Goal: Information Seeking & Learning: Learn about a topic

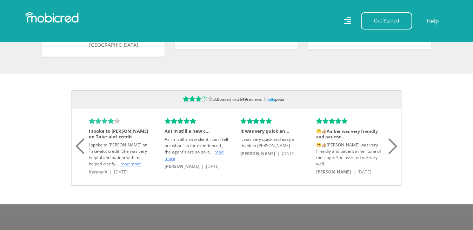
click at [220, 149] on span "read more" at bounding box center [194, 155] width 59 height 12
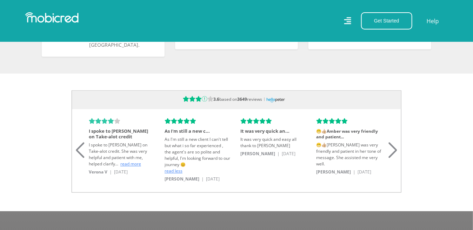
click at [120, 161] on span "read more" at bounding box center [130, 164] width 21 height 6
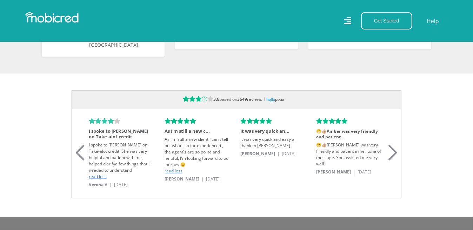
scroll to position [0, 800]
click at [393, 147] on div "Next slide" at bounding box center [392, 143] width 9 height 15
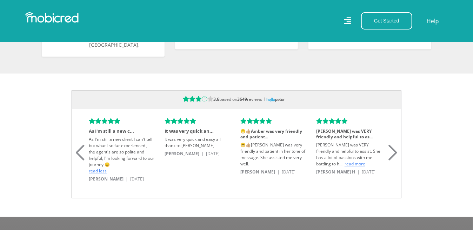
scroll to position [0, 1600]
click at [345, 161] on span "read more" at bounding box center [355, 164] width 21 height 6
click at [80, 147] on div "Previous slide" at bounding box center [79, 143] width 9 height 15
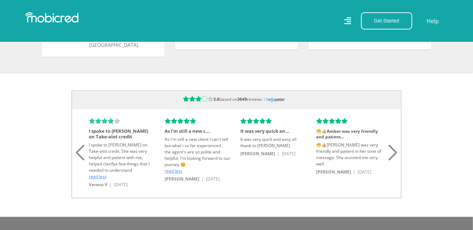
scroll to position [0, 0]
click at [79, 147] on div "Previous slide" at bounding box center [79, 143] width 9 height 15
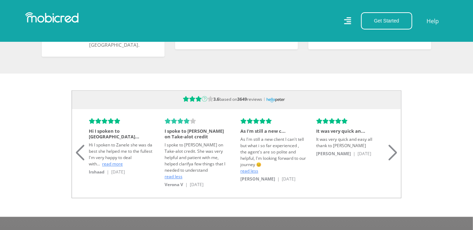
scroll to position [0, 400]
click at [79, 147] on div "Previous slide" at bounding box center [79, 143] width 9 height 15
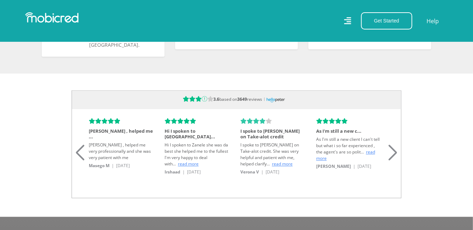
scroll to position [0, 800]
click at [79, 147] on div "Previous slide" at bounding box center [79, 143] width 9 height 15
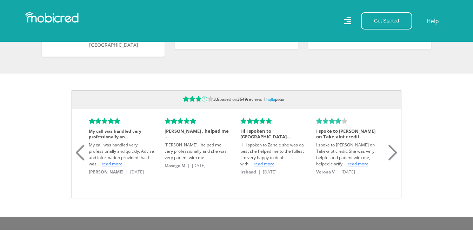
scroll to position [0, 0]
click at [79, 147] on div "Previous slide" at bounding box center [79, 143] width 9 height 15
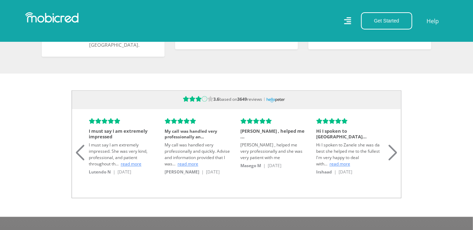
click at [79, 147] on div "Previous slide" at bounding box center [79, 143] width 9 height 15
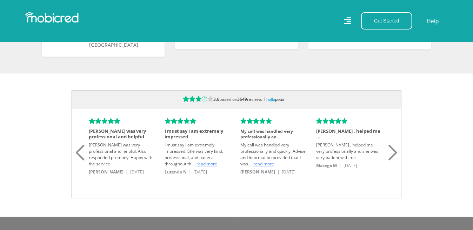
click at [79, 147] on div "Previous slide" at bounding box center [79, 143] width 9 height 15
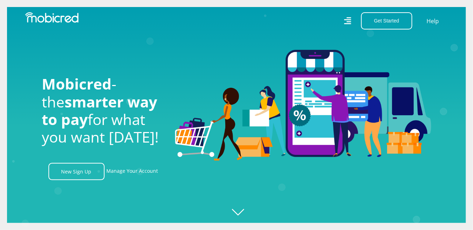
click at [350, 21] on icon at bounding box center [347, 21] width 7 height 10
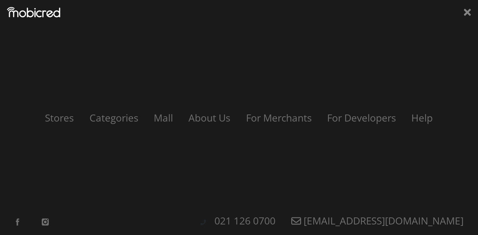
scroll to position [0, 800]
click at [208, 118] on link "About Us" at bounding box center [209, 117] width 58 height 13
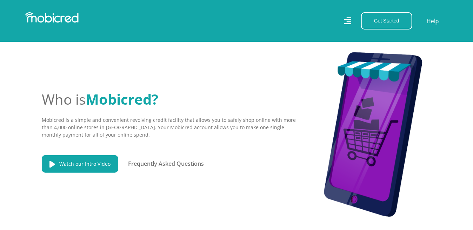
scroll to position [180, 0]
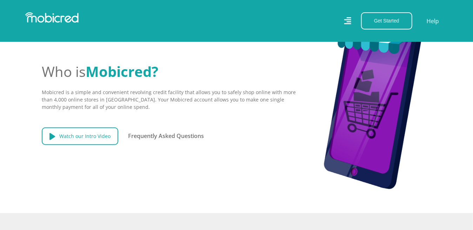
click at [91, 134] on link "Watch our Intro Video" at bounding box center [80, 136] width 76 height 18
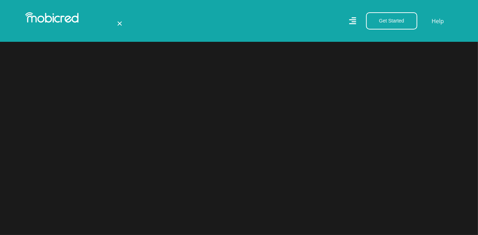
click at [403, 159] on div "×" at bounding box center [239, 117] width 478 height 235
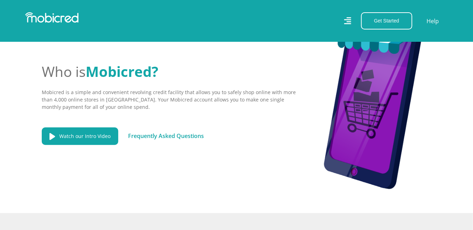
click at [181, 136] on link "Frequently Asked Questions" at bounding box center [166, 136] width 76 height 8
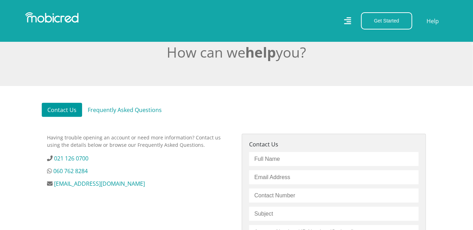
scroll to position [149, 0]
click at [124, 110] on link "Frequently Asked Questions" at bounding box center [124, 109] width 85 height 14
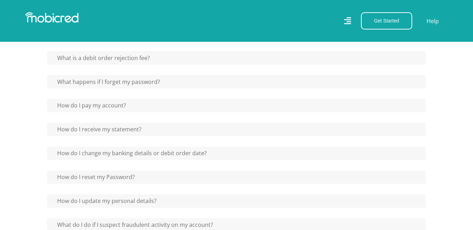
scroll to position [574, 0]
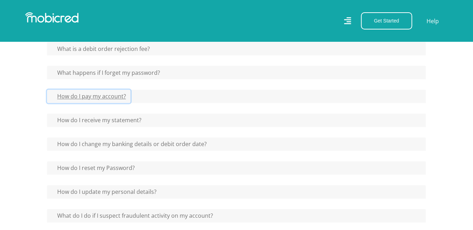
click at [102, 95] on button "How do I pay my account?" at bounding box center [88, 96] width 83 height 13
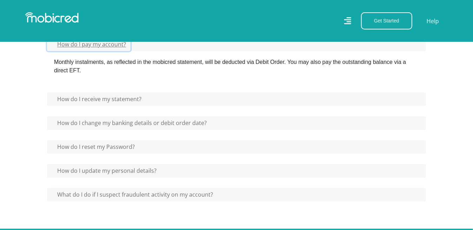
scroll to position [627, 0]
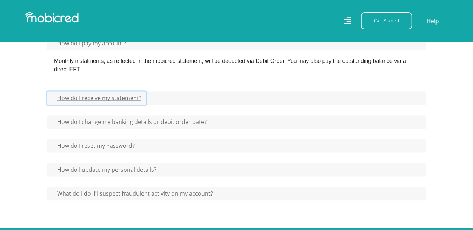
click at [108, 95] on button "How do I receive my statement?" at bounding box center [96, 98] width 99 height 13
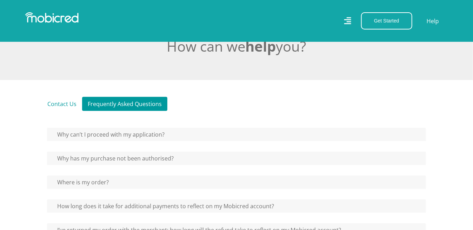
scroll to position [159, 0]
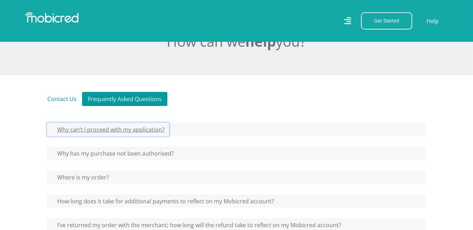
click at [143, 129] on button "Why can’t I proceed with my application?" at bounding box center [108, 129] width 122 height 13
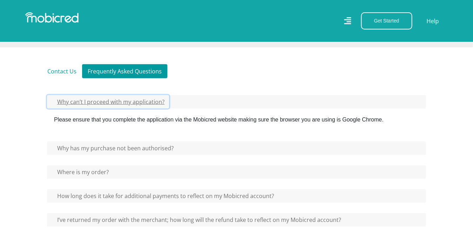
scroll to position [212, 0]
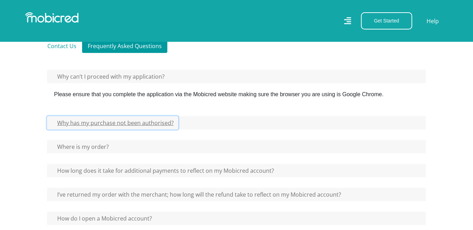
click at [120, 126] on button "Why has my purchase not been authorised?" at bounding box center [112, 122] width 131 height 13
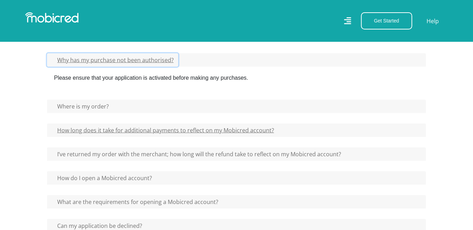
scroll to position [276, 0]
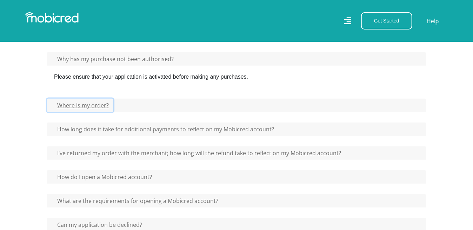
click at [93, 105] on button "Where is my order?" at bounding box center [80, 105] width 66 height 13
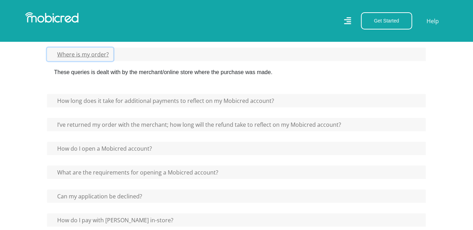
scroll to position [329, 0]
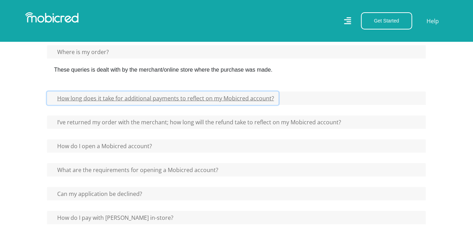
click at [160, 95] on button "How long does it take for additional payments to reflect on my Mobicred account?" at bounding box center [163, 98] width 232 height 13
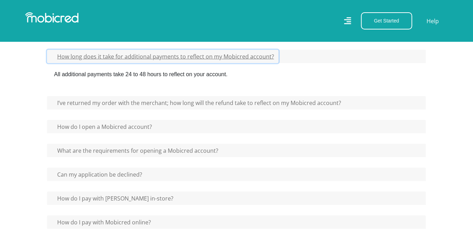
scroll to position [372, 0]
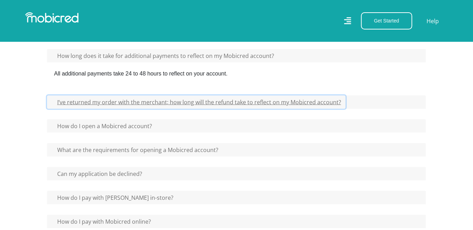
click at [182, 103] on button "I’ve returned my order with the merchant; how long will the refund take to refl…" at bounding box center [196, 101] width 299 height 13
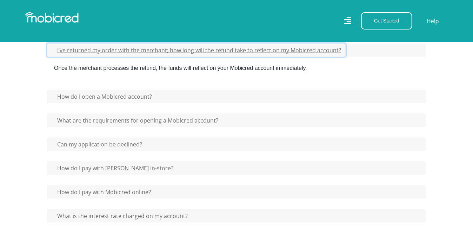
scroll to position [425, 0]
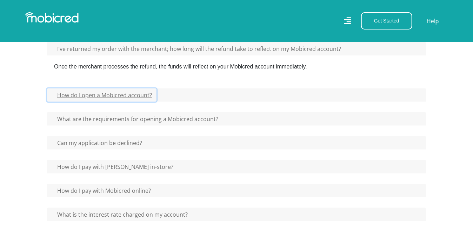
click at [129, 96] on button "How do I open a Mobicred account?" at bounding box center [101, 94] width 109 height 13
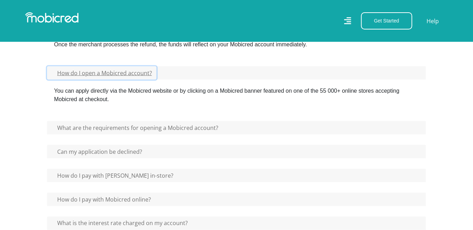
scroll to position [468, 0]
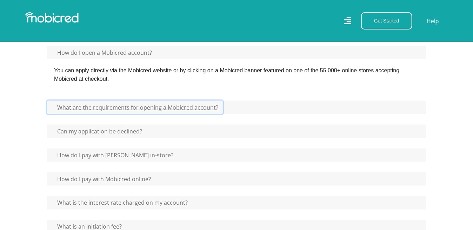
click at [131, 107] on button "What are the requirements for opening a Mobicred account?" at bounding box center [135, 107] width 176 height 13
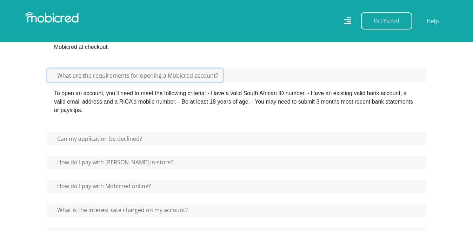
scroll to position [521, 0]
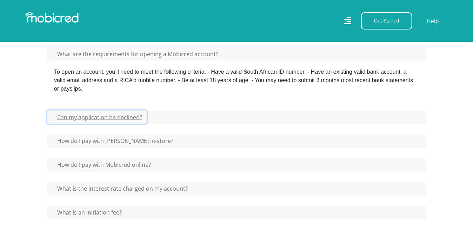
click at [111, 119] on button "Can my application be declined?" at bounding box center [97, 117] width 100 height 13
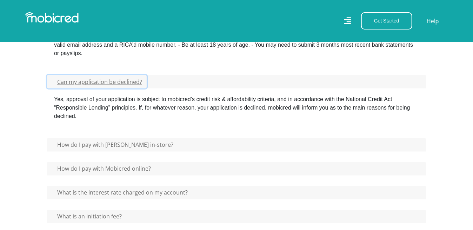
scroll to position [574, 0]
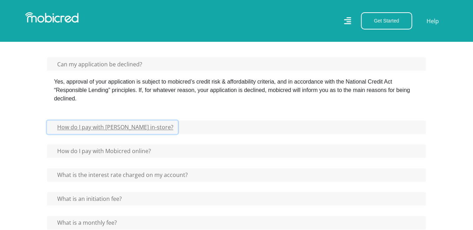
click at [131, 128] on button "How do I pay with [PERSON_NAME] in-store?" at bounding box center [112, 127] width 131 height 13
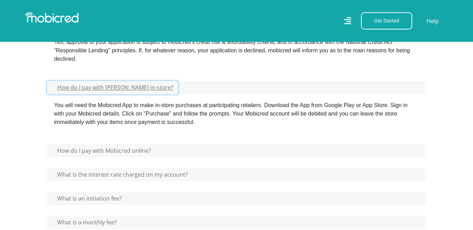
scroll to position [627, 0]
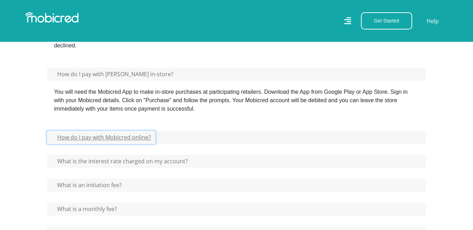
click at [121, 133] on button "How do I pay with Mobicred online?" at bounding box center [101, 137] width 108 height 13
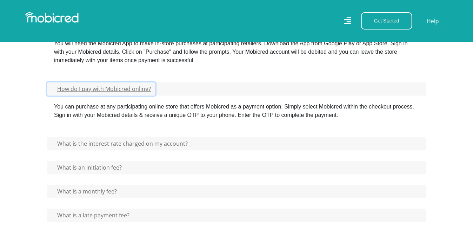
scroll to position [691, 0]
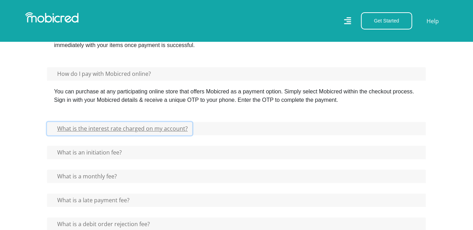
click at [142, 128] on button "What is the interest rate charged on my account?" at bounding box center [119, 128] width 145 height 13
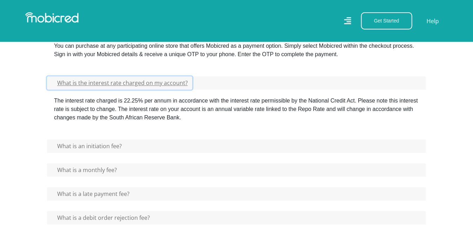
scroll to position [744, 0]
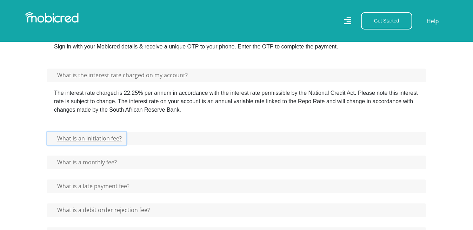
click at [106, 137] on button "What is an initiation fee?" at bounding box center [86, 138] width 79 height 13
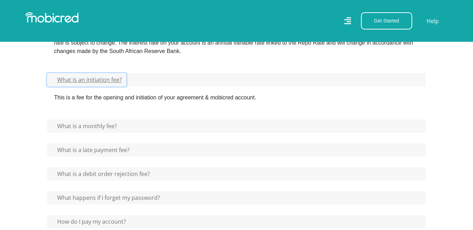
scroll to position [808, 0]
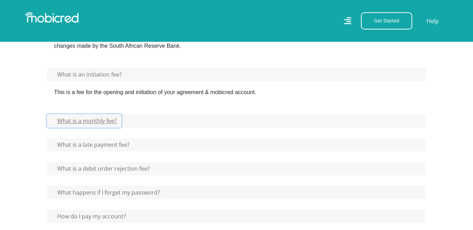
click at [98, 117] on button "What is a monthly fee?" at bounding box center [84, 120] width 74 height 13
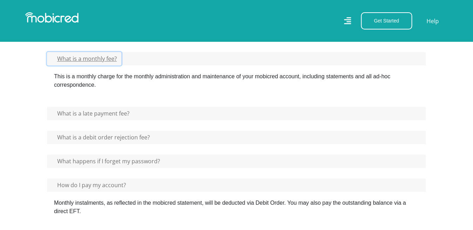
scroll to position [872, 0]
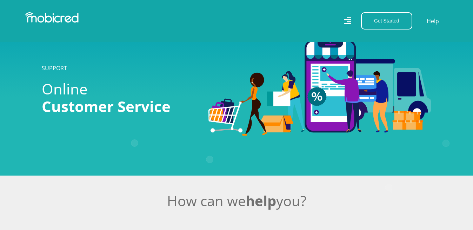
scroll to position [872, 0]
